Goal: Obtain resource: Download file/media

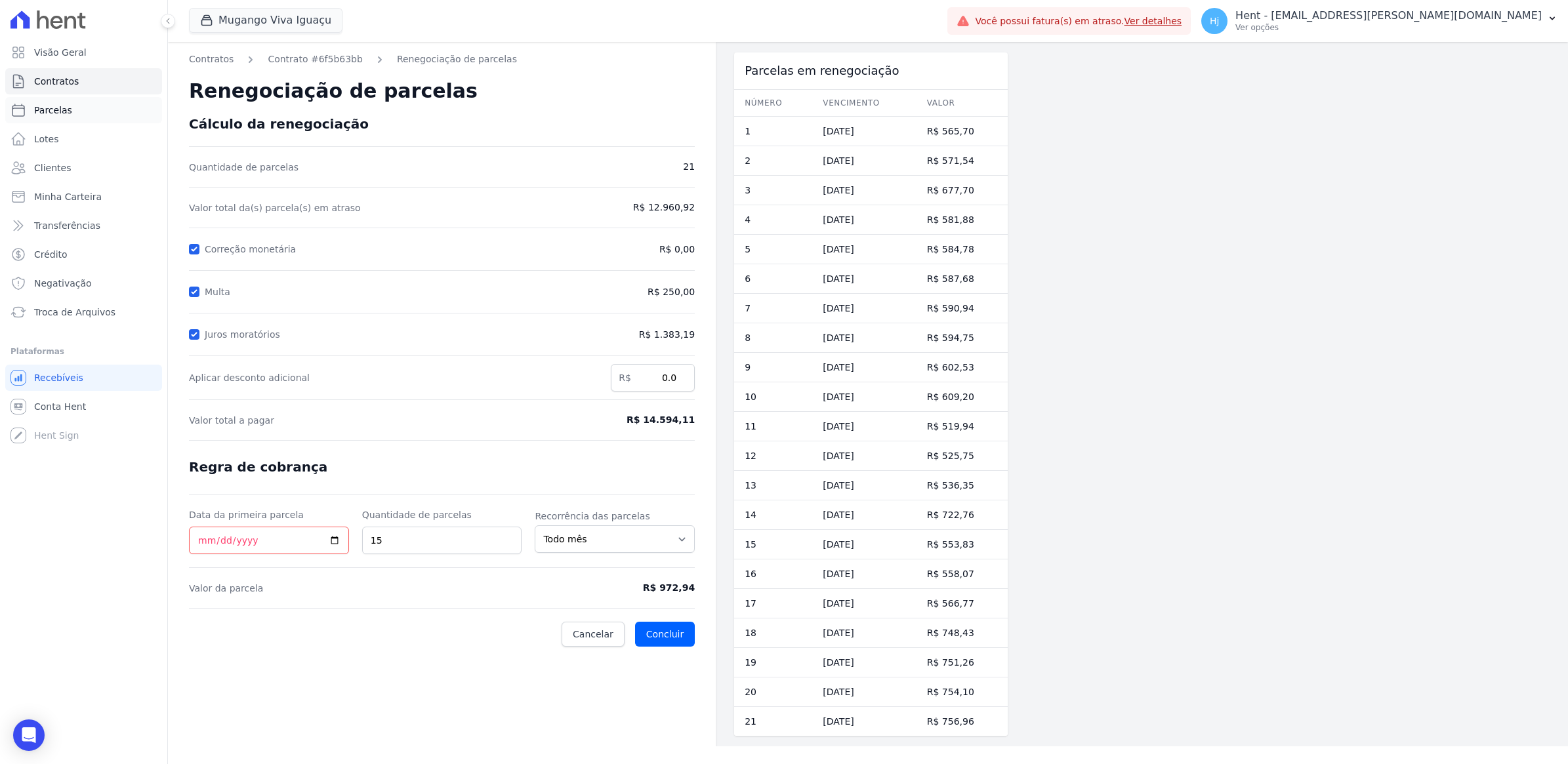
click at [54, 106] on span "Parcelas" at bounding box center [54, 110] width 38 height 13
click at [76, 164] on link "Clientes" at bounding box center [83, 167] width 157 height 26
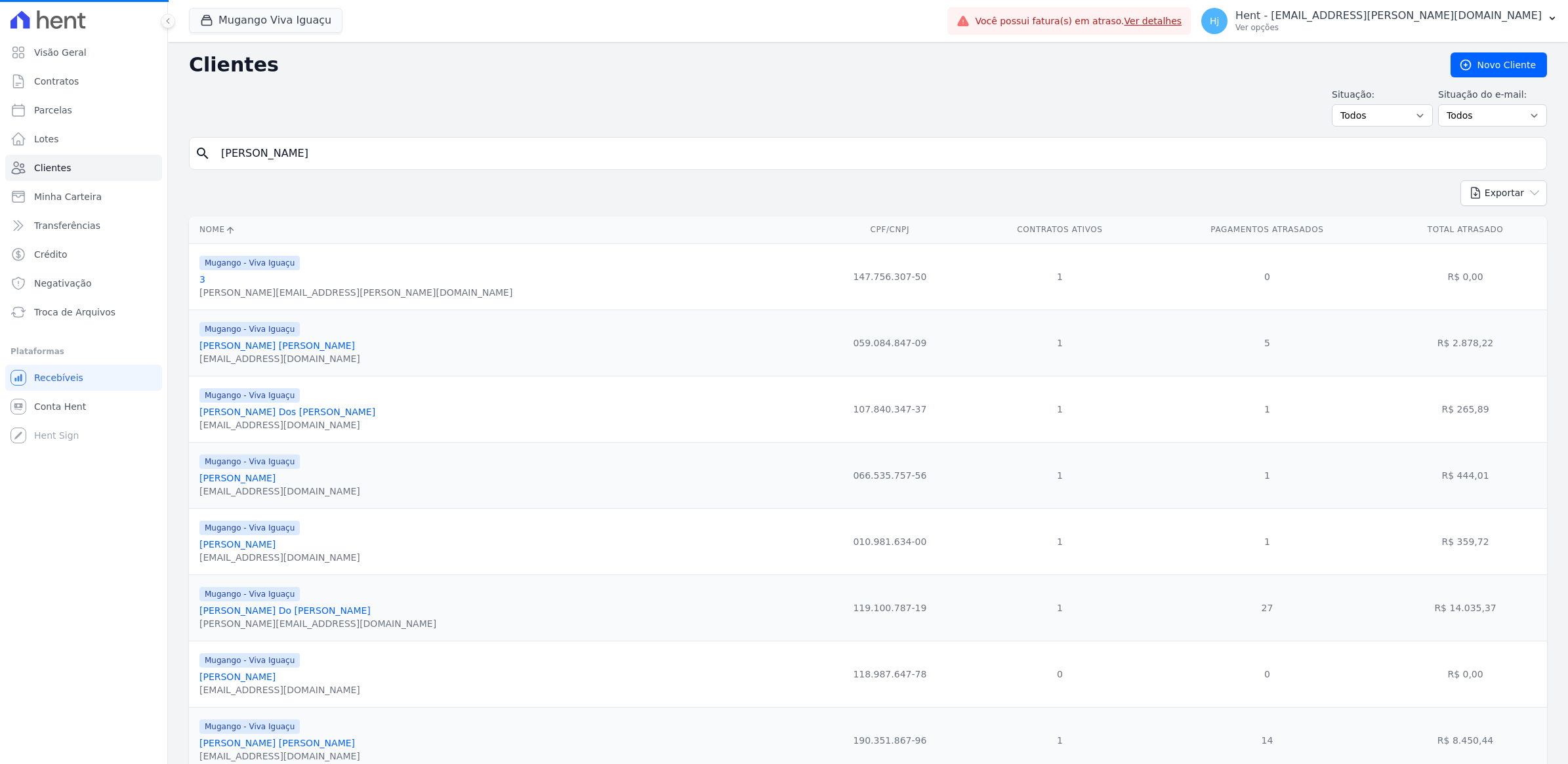
select select
click at [76, 164] on link "Clientes" at bounding box center [83, 167] width 157 height 26
click at [279, 158] on input "search" at bounding box center [877, 153] width 1328 height 26
paste input "[PERSON_NAME] [PERSON_NAME]"
type input "[PERSON_NAME] [PERSON_NAME]"
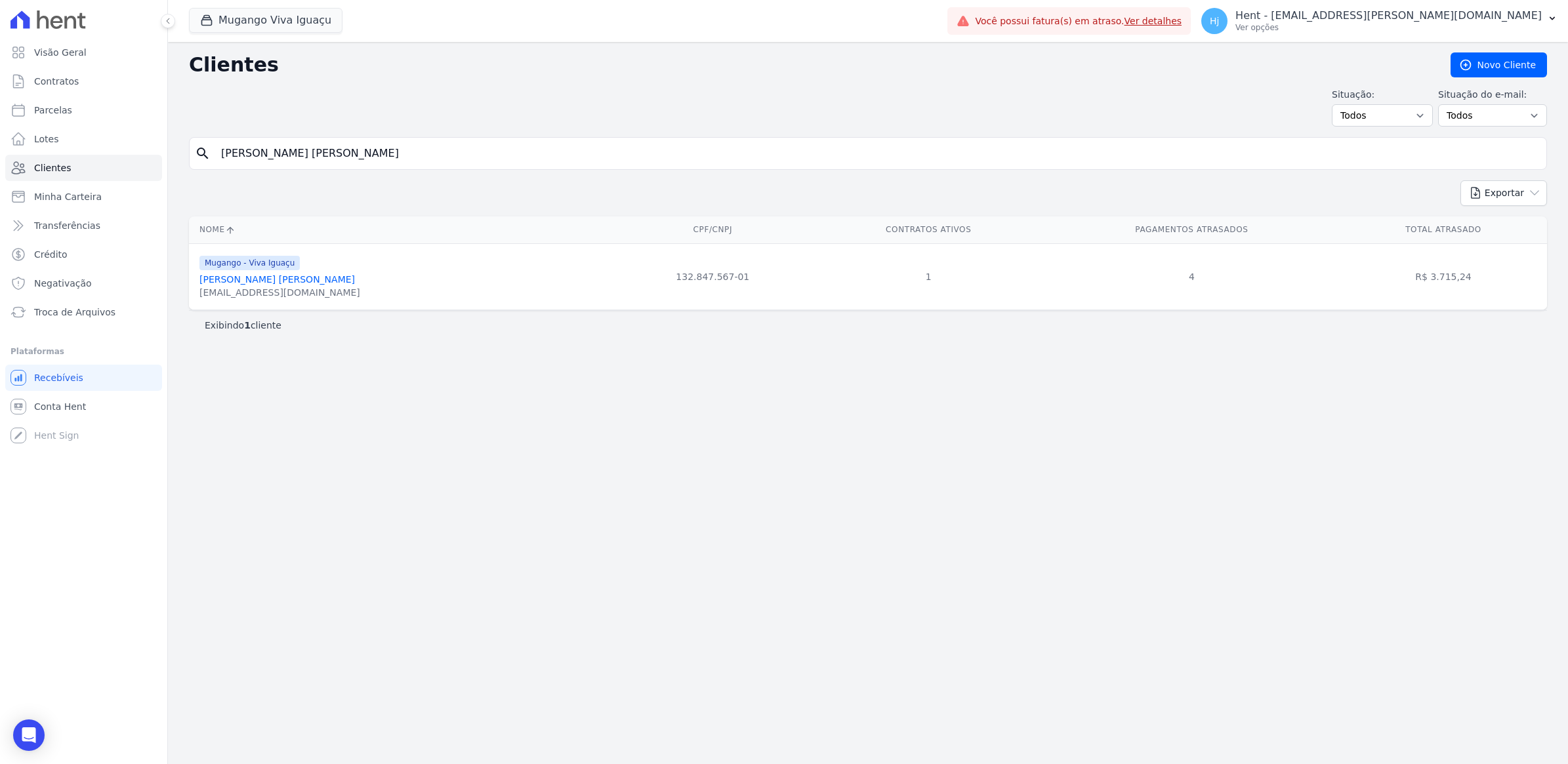
click at [290, 277] on link "[PERSON_NAME] [PERSON_NAME]" at bounding box center [277, 279] width 156 height 11
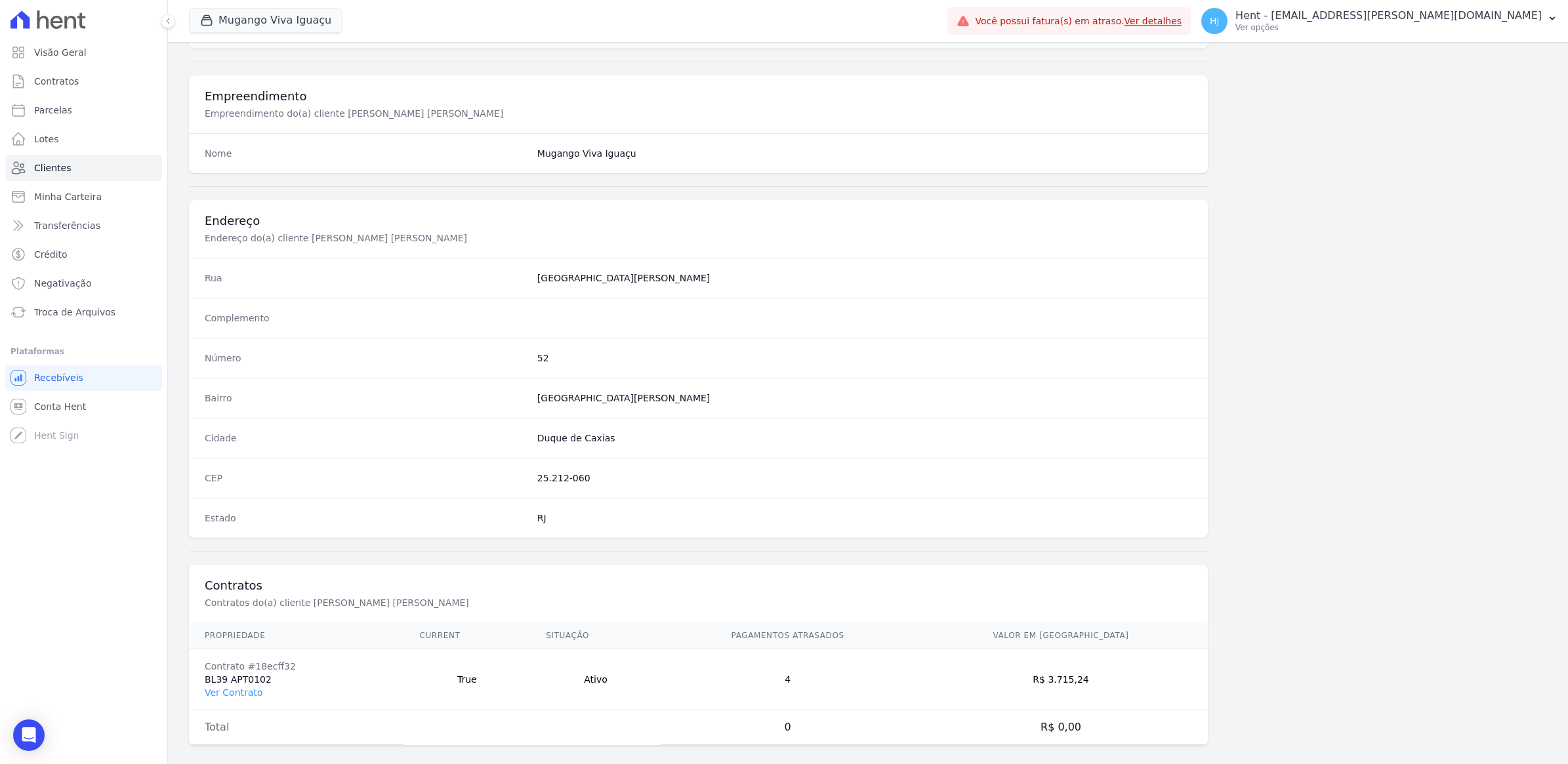
scroll to position [467, 0]
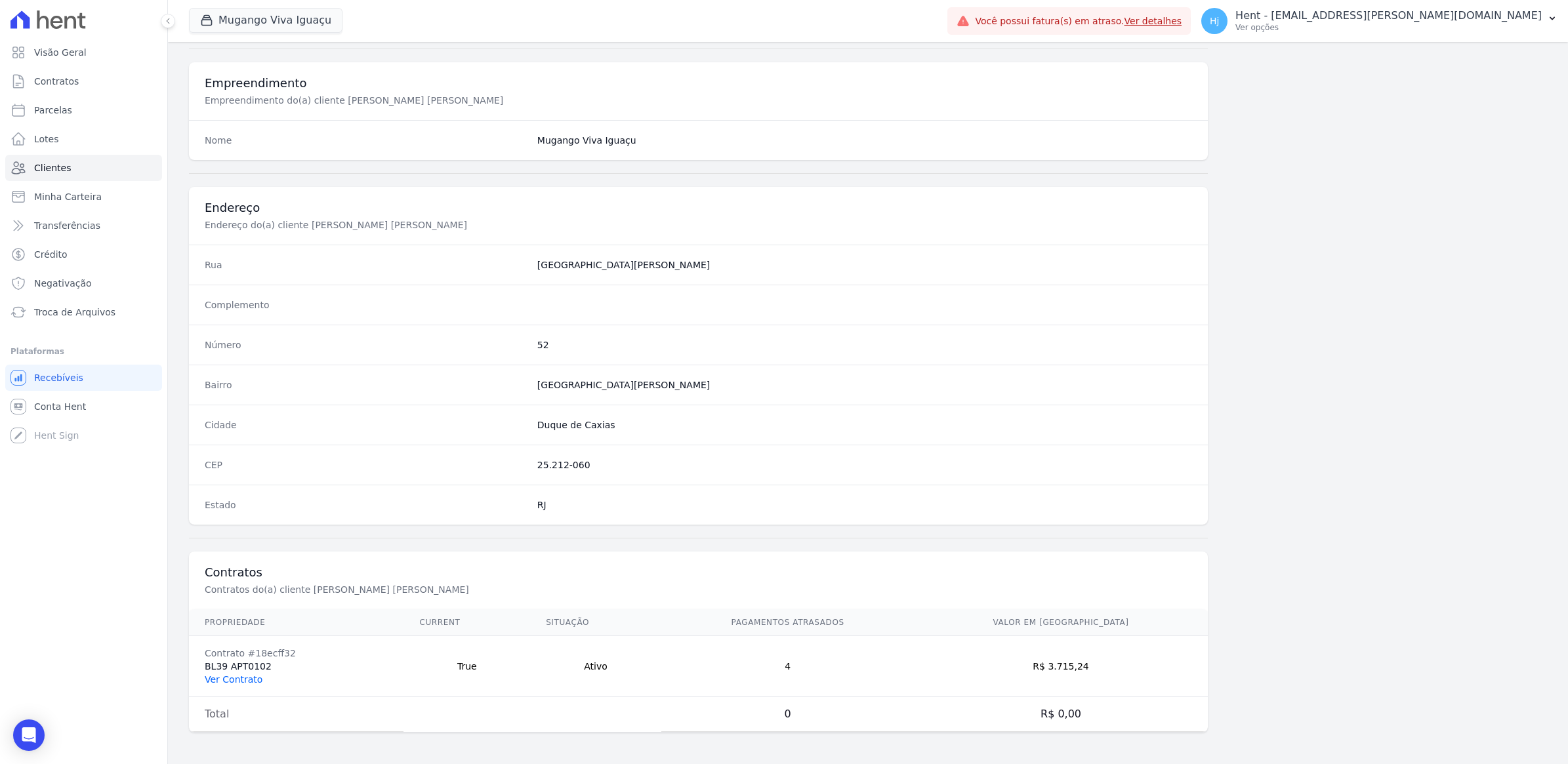
click at [240, 676] on link "Ver Contrato" at bounding box center [233, 679] width 57 height 11
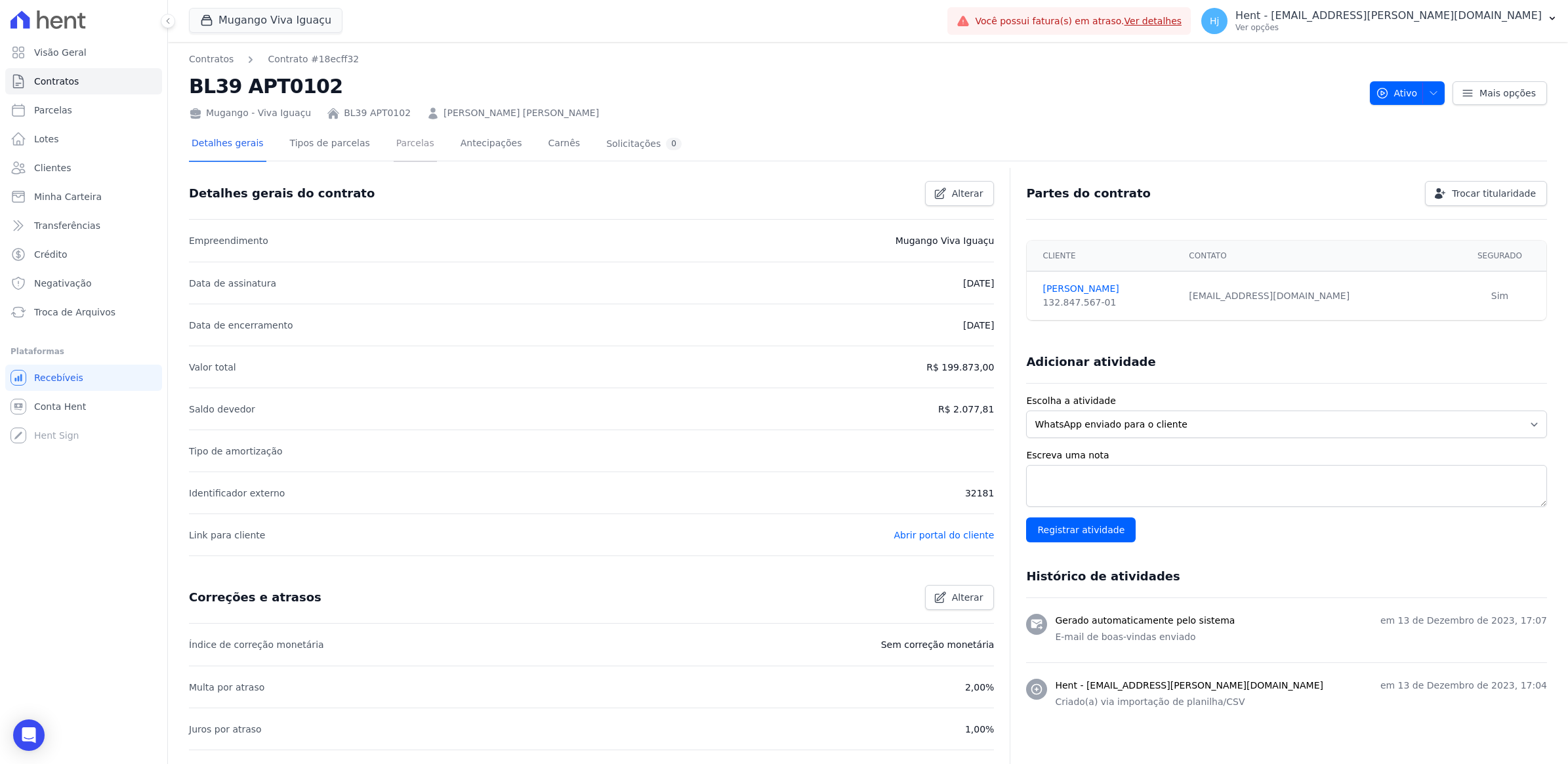
click at [394, 145] on link "Parcelas" at bounding box center [415, 144] width 43 height 34
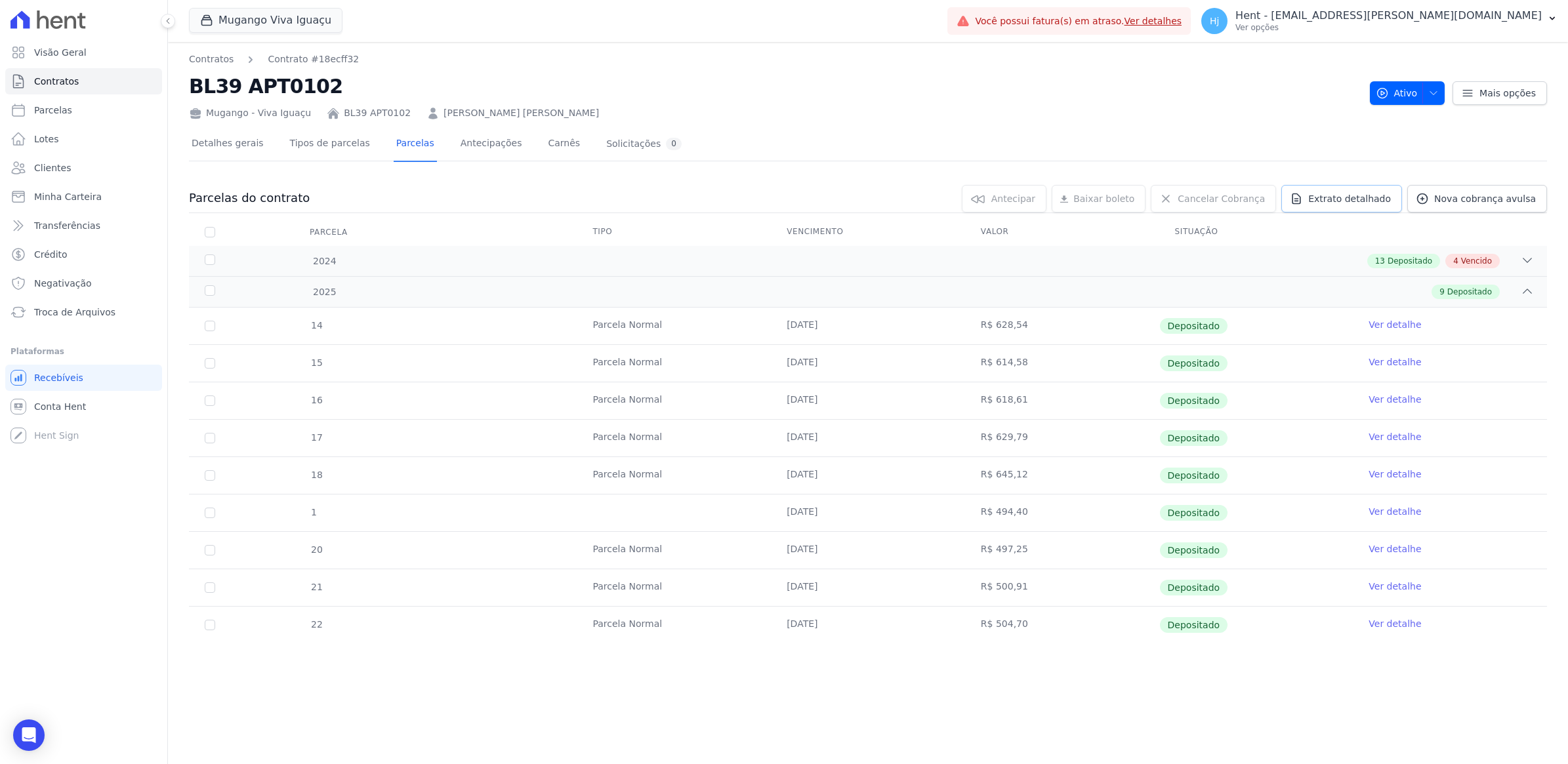
click at [1346, 208] on link "Extrato detalhado" at bounding box center [1342, 199] width 120 height 28
click at [1512, 198] on span "Exportar PDF" at bounding box center [1525, 200] width 69 height 13
